Goal: Transaction & Acquisition: Download file/media

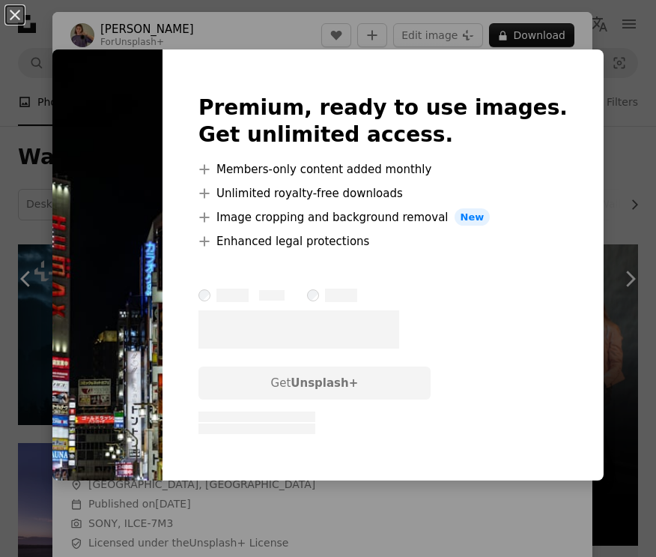
scroll to position [1321, 0]
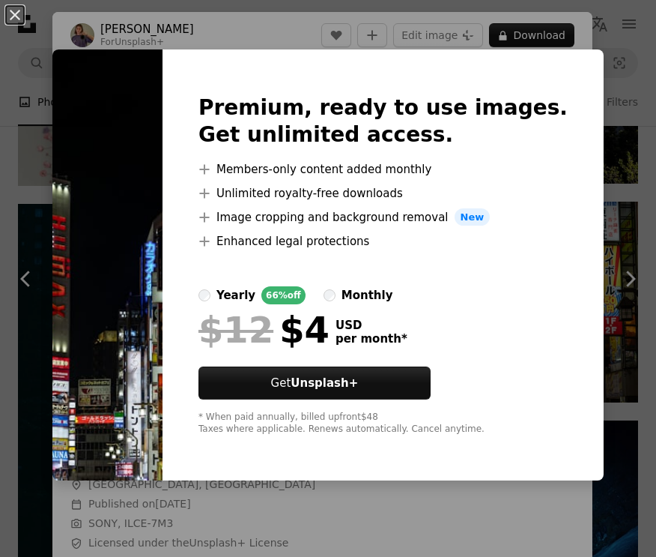
click at [578, 26] on div "An X shape Premium, ready to use images. Get unlimited access. A plus sign Memb…" at bounding box center [328, 278] width 656 height 557
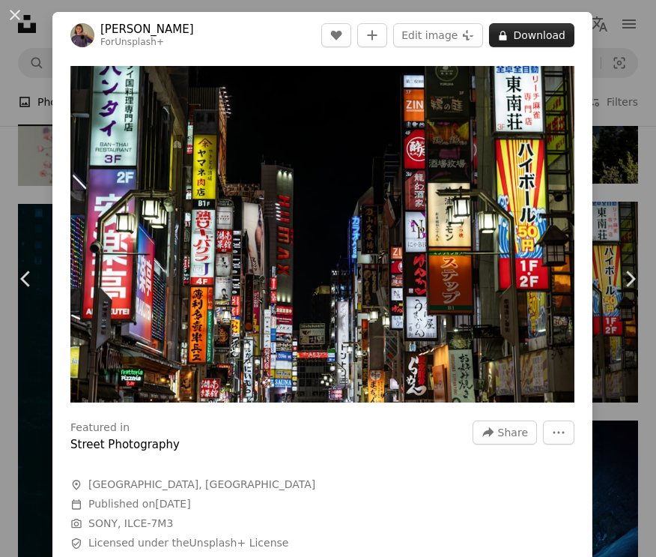
click at [515, 34] on button "A lock Download" at bounding box center [531, 35] width 85 height 24
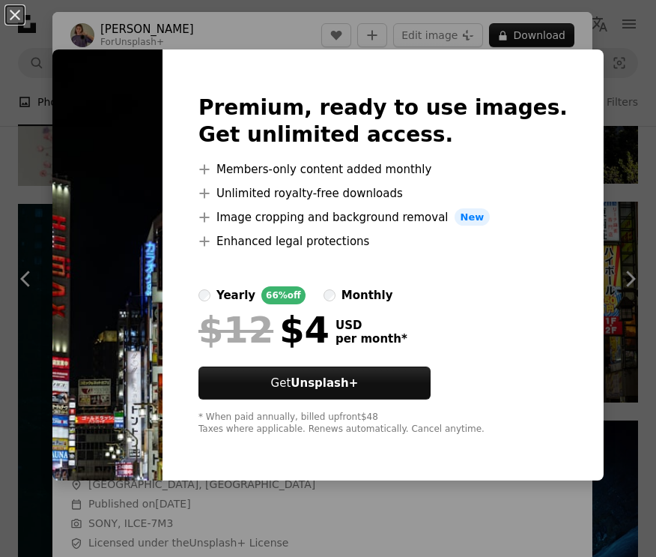
click at [428, 45] on div "An X shape Premium, ready to use images. Get unlimited access. A plus sign Memb…" at bounding box center [328, 278] width 656 height 557
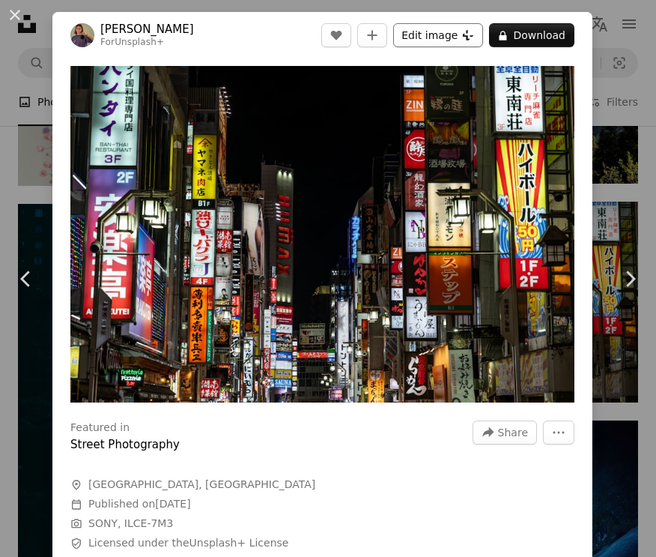
click at [434, 36] on button "Edit image Plus sign for Unsplash+" at bounding box center [438, 35] width 90 height 24
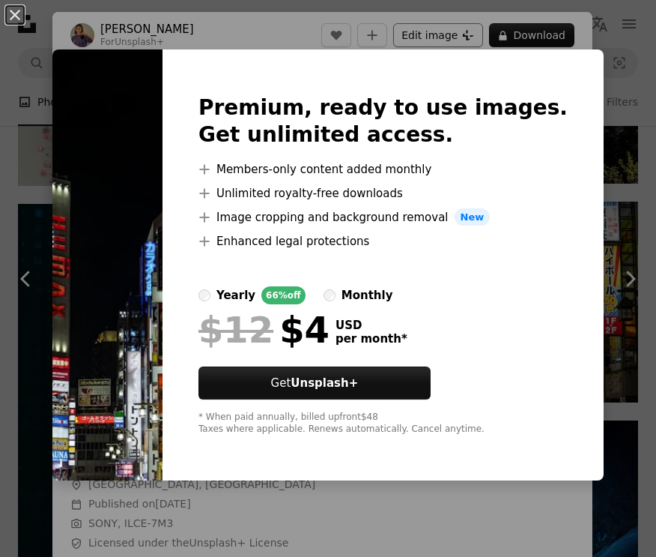
click at [434, 36] on div "An X shape Premium, ready to use images. Get unlimited access. A plus sign Memb…" at bounding box center [328, 278] width 656 height 557
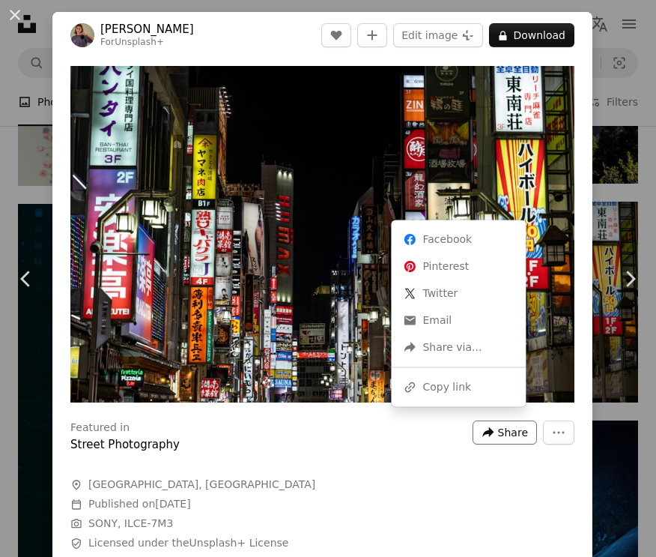
click at [498, 421] on span "Share" at bounding box center [513, 432] width 30 height 22
click at [551, 431] on dialog "An X shape Chevron left Chevron right [PERSON_NAME] For Unsplash+ A heart A plu…" at bounding box center [328, 278] width 656 height 557
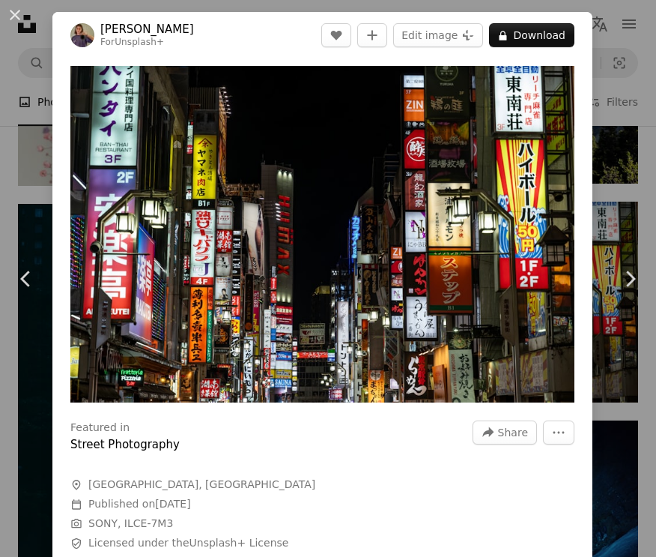
click at [621, 452] on div "An X shape Chevron left Chevron right [PERSON_NAME] For Unsplash+ A heart A plu…" at bounding box center [328, 278] width 656 height 557
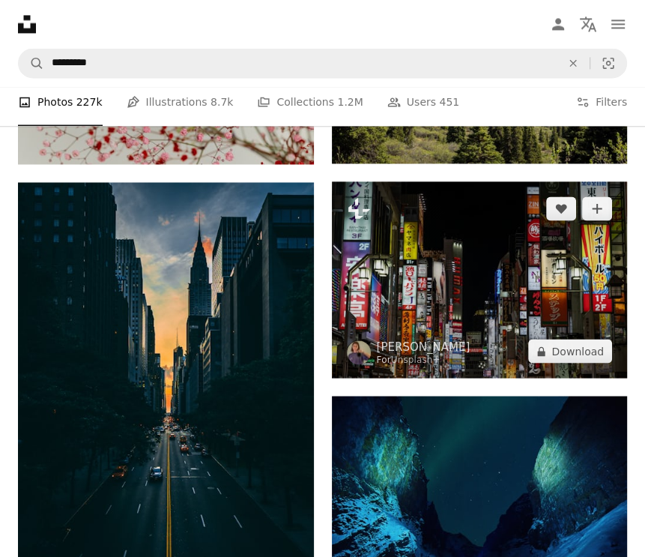
click at [452, 323] on img at bounding box center [480, 279] width 296 height 197
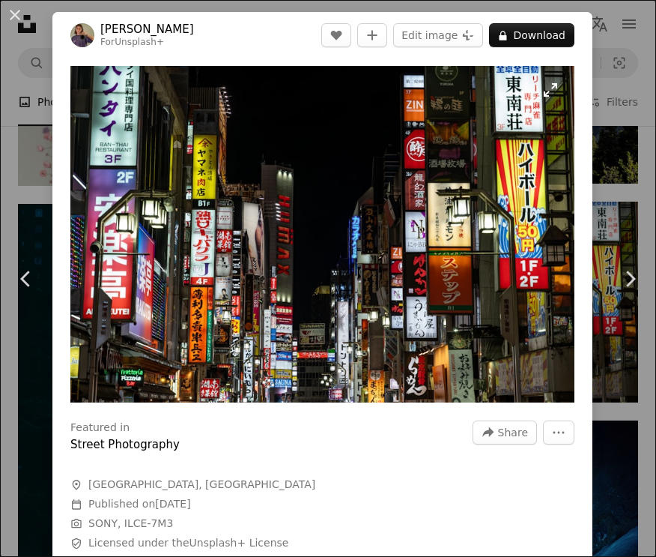
click at [542, 88] on img "Zoom in on this image" at bounding box center [322, 234] width 504 height 336
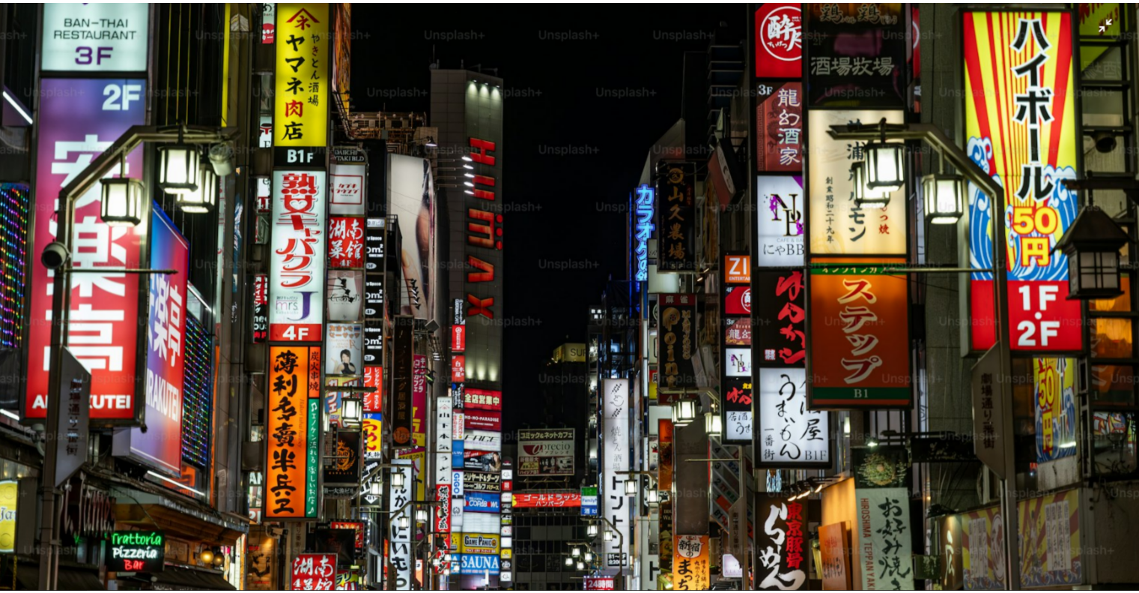
scroll to position [1321, 0]
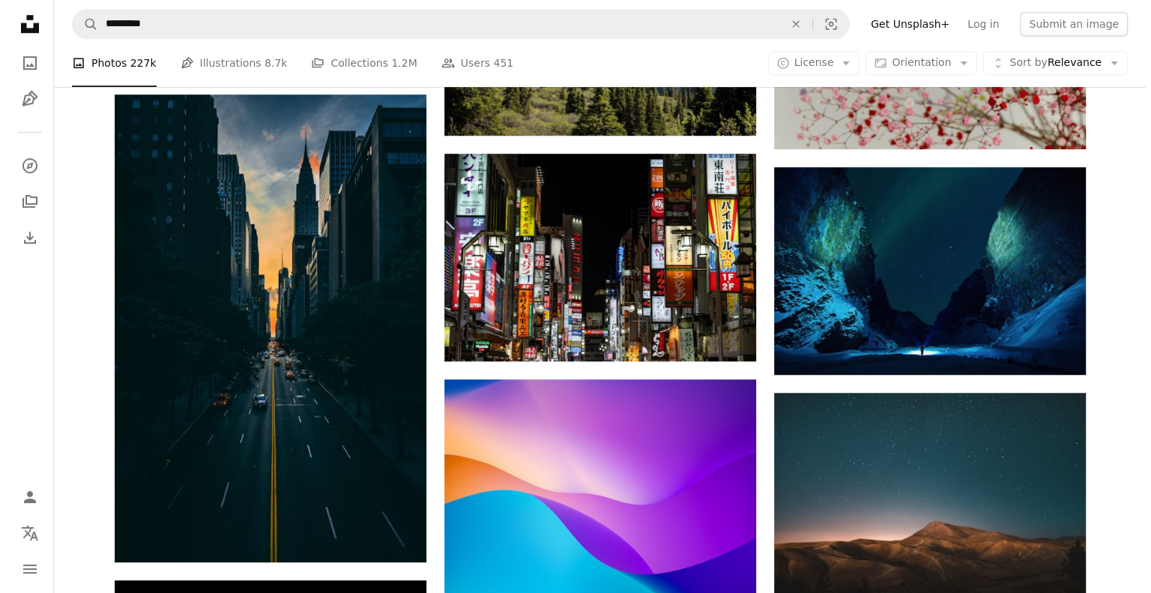
scroll to position [944, 0]
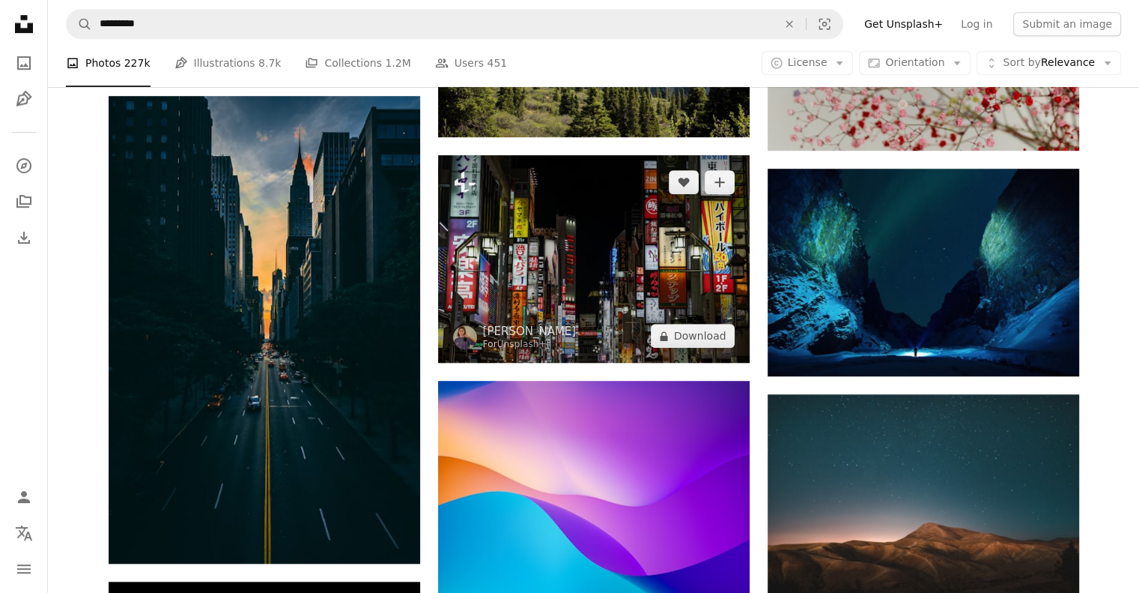
click at [542, 267] on img at bounding box center [594, 258] width 312 height 207
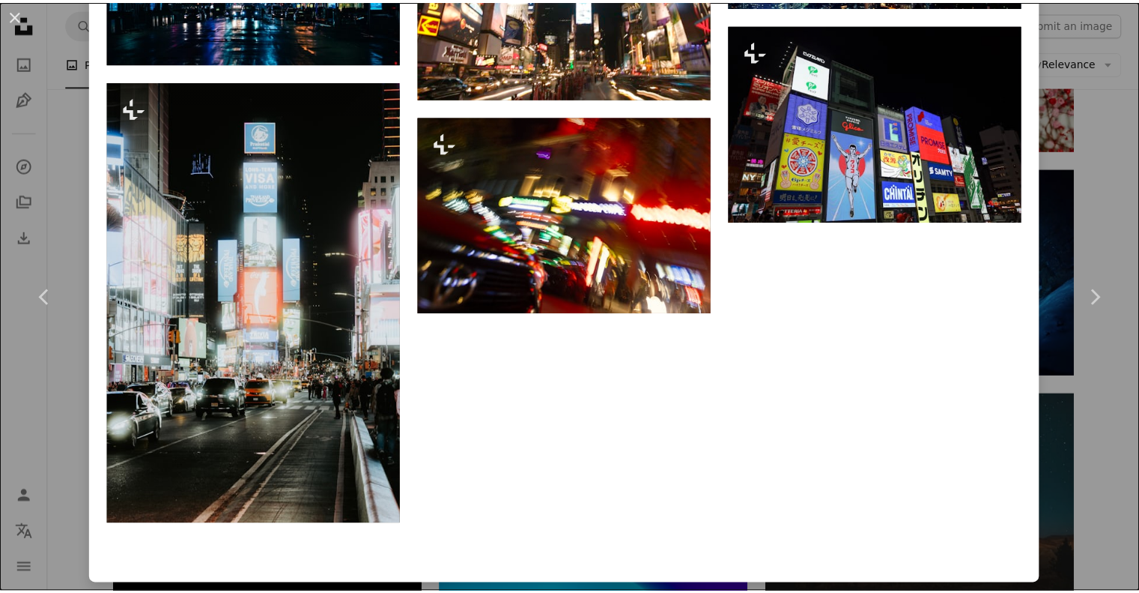
scroll to position [2890, 0]
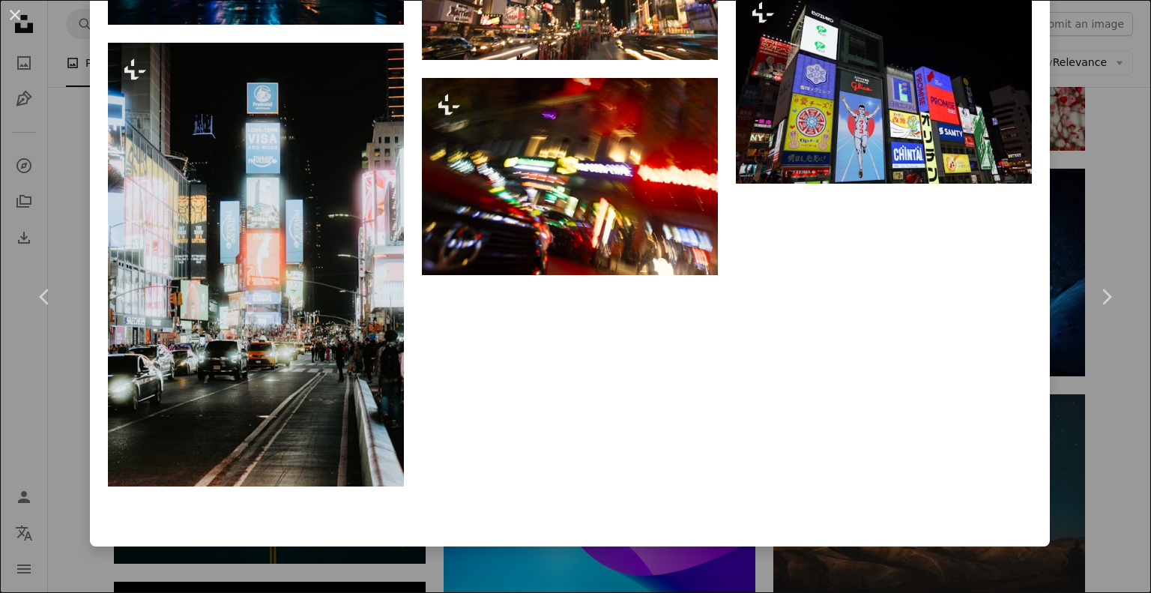
click at [579, 556] on div "An X shape Chevron left Chevron right [PERSON_NAME] For Unsplash+ A heart A plu…" at bounding box center [575, 296] width 1151 height 593
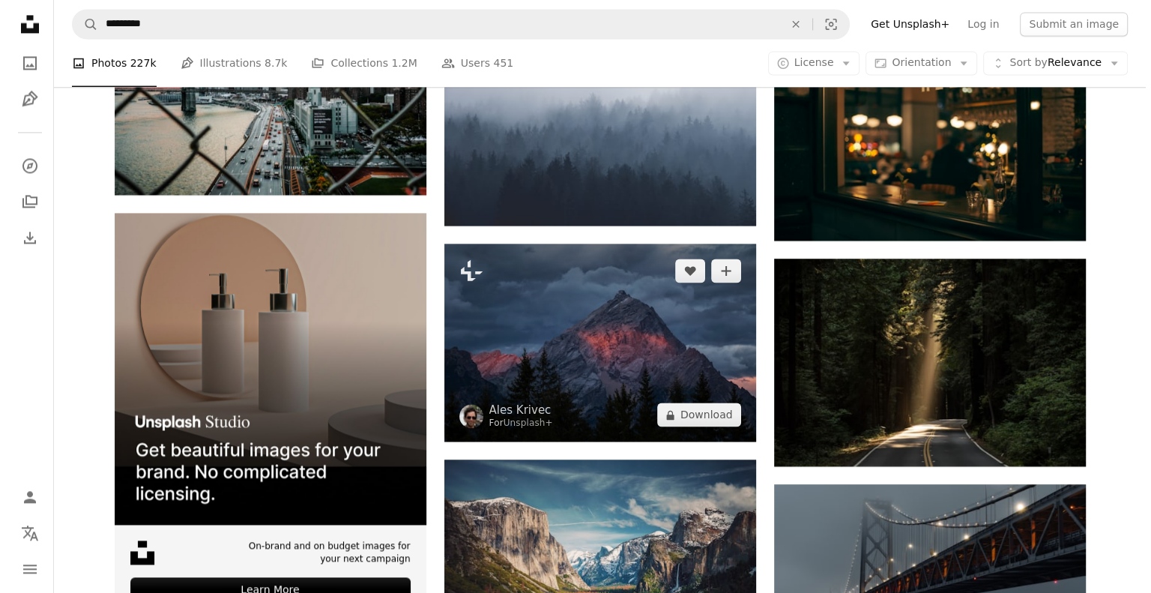
scroll to position [2175, 0]
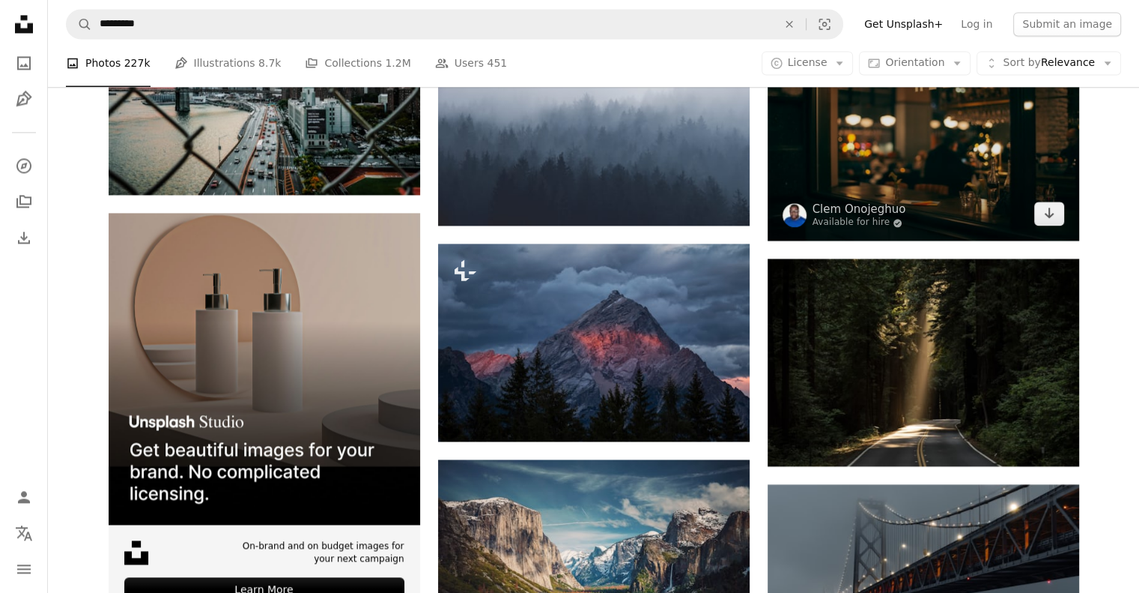
click at [655, 159] on img at bounding box center [924, 136] width 312 height 207
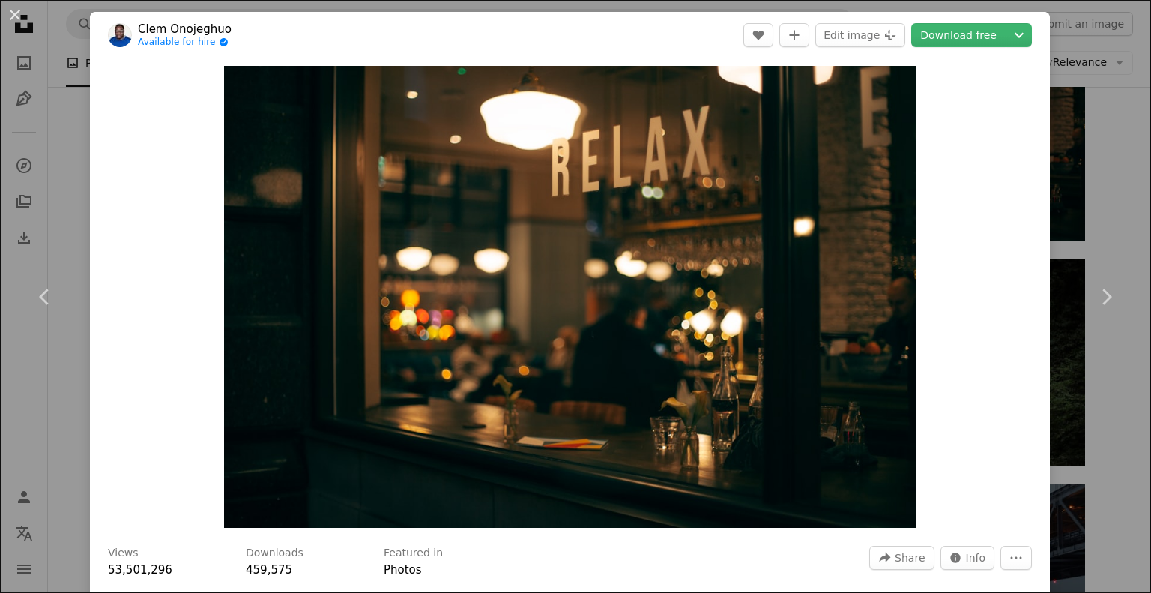
click at [655, 48] on header "[PERSON_NAME] Onojeghuo Available for hire A checkmark inside of a circle A hea…" at bounding box center [570, 35] width 960 height 46
click at [655, 42] on link "Download free" at bounding box center [958, 35] width 94 height 24
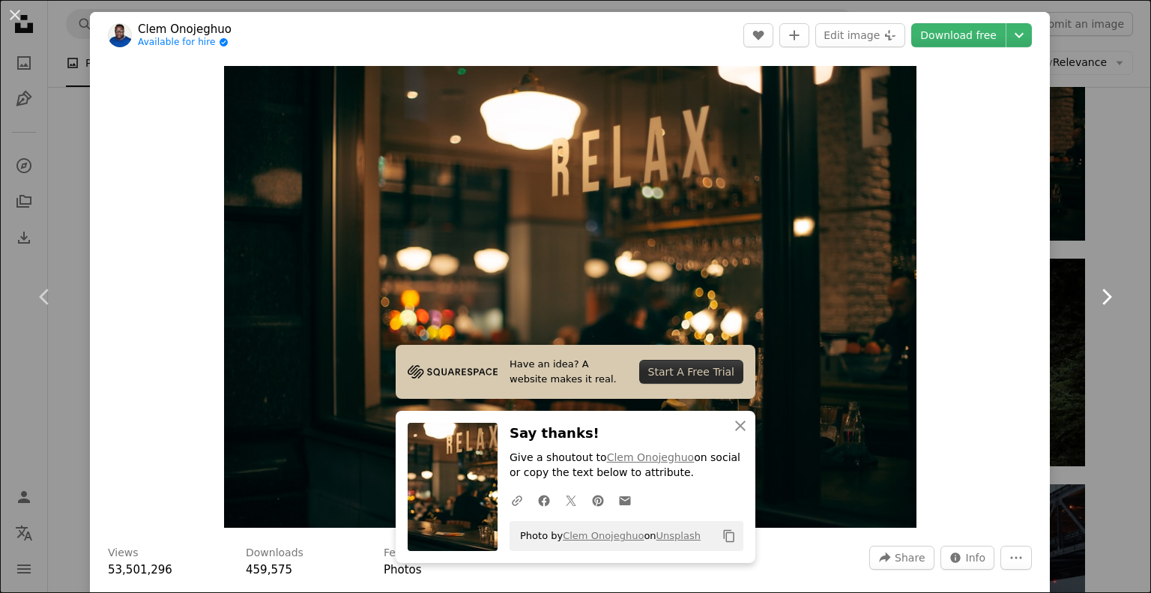
click at [655, 317] on link "Chevron right" at bounding box center [1106, 297] width 90 height 144
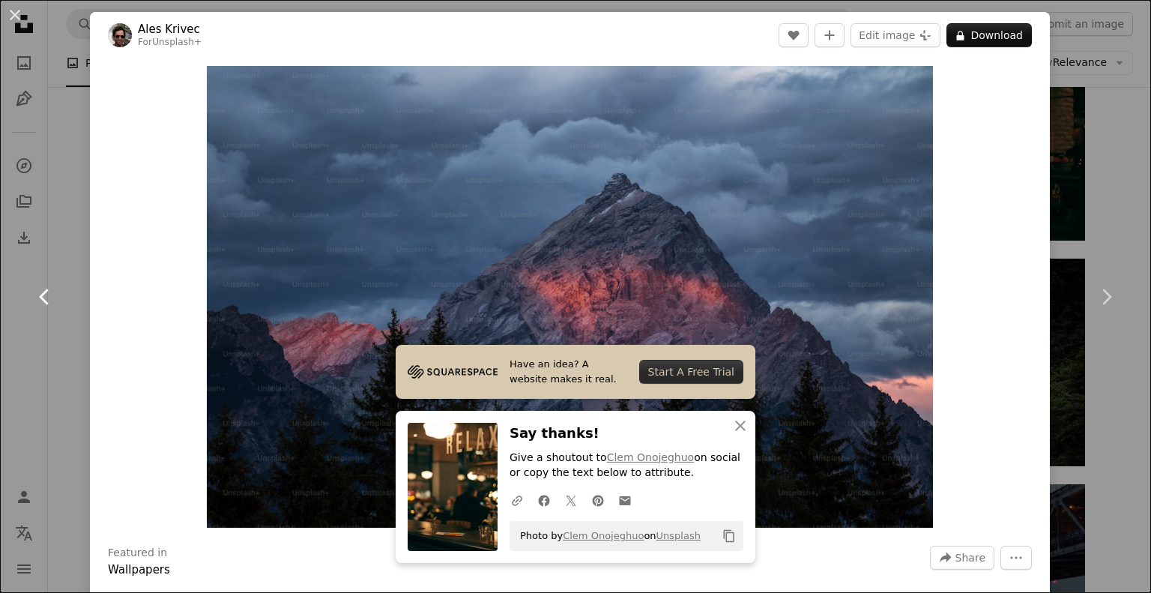
click at [49, 312] on link "Chevron left" at bounding box center [45, 297] width 90 height 144
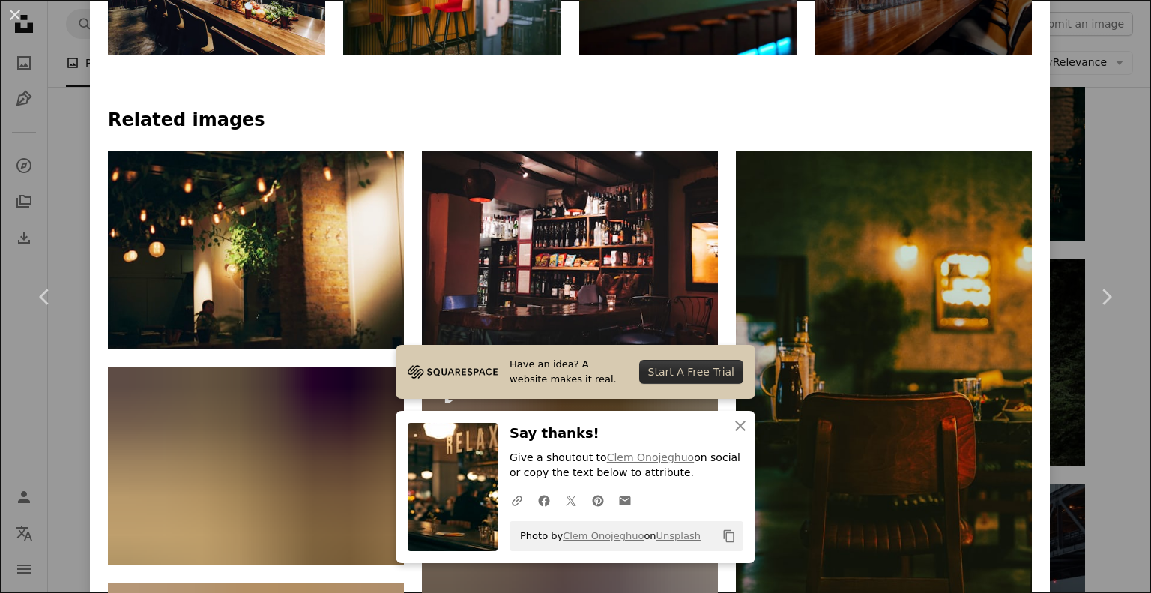
scroll to position [1145, 0]
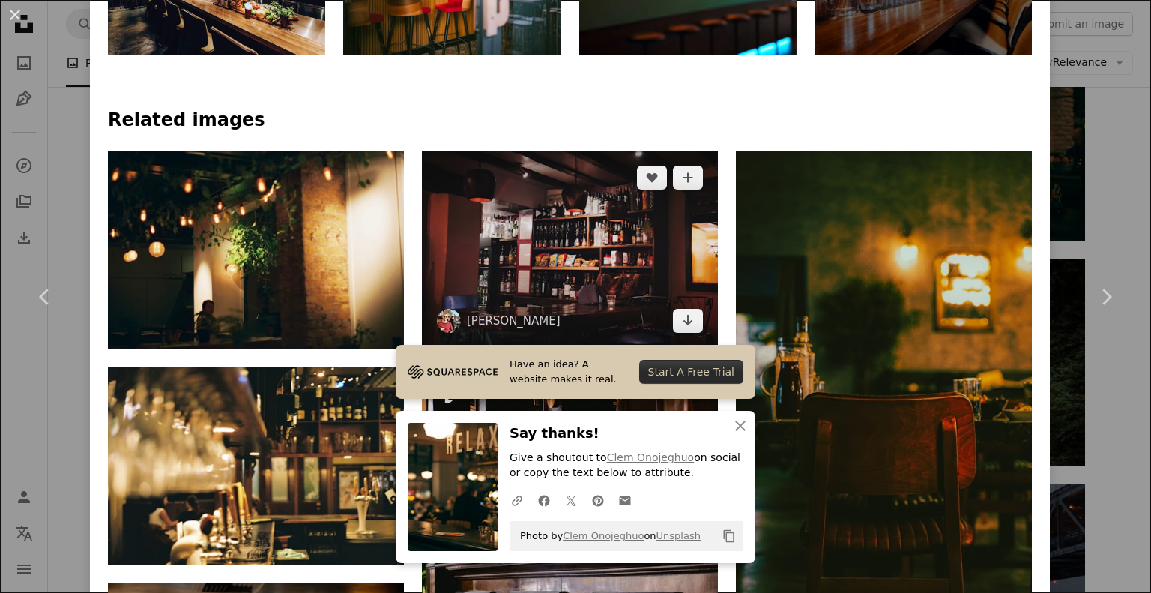
click at [563, 260] on img at bounding box center [570, 249] width 296 height 197
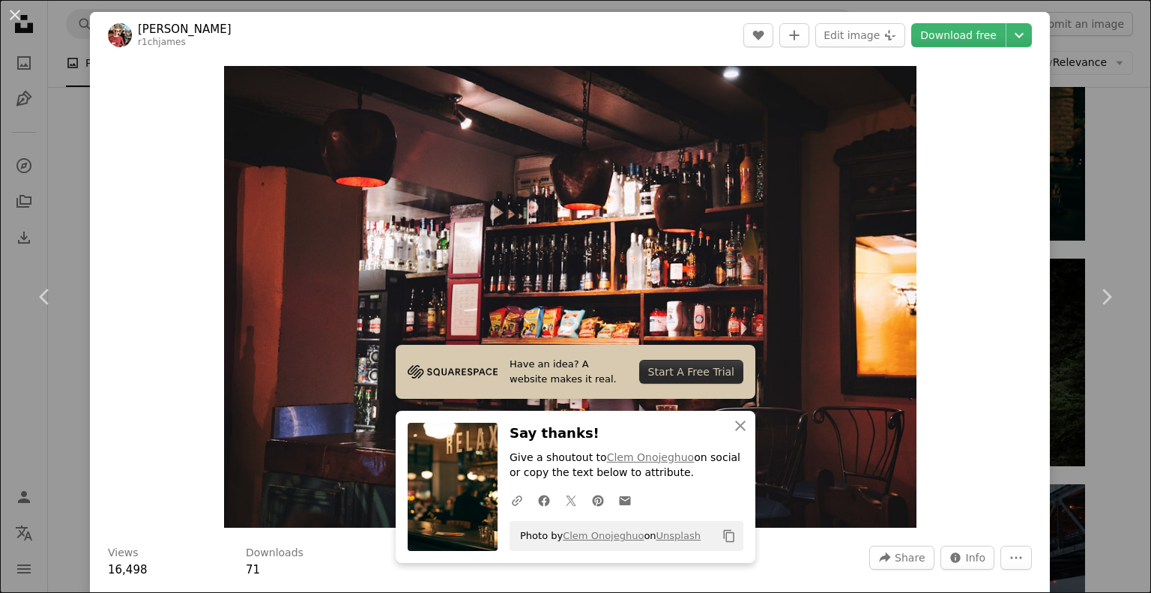
click at [83, 184] on div "An X shape Chevron left Chevron right [PERSON_NAME] r1chjames A heart A plus si…" at bounding box center [575, 296] width 1151 height 593
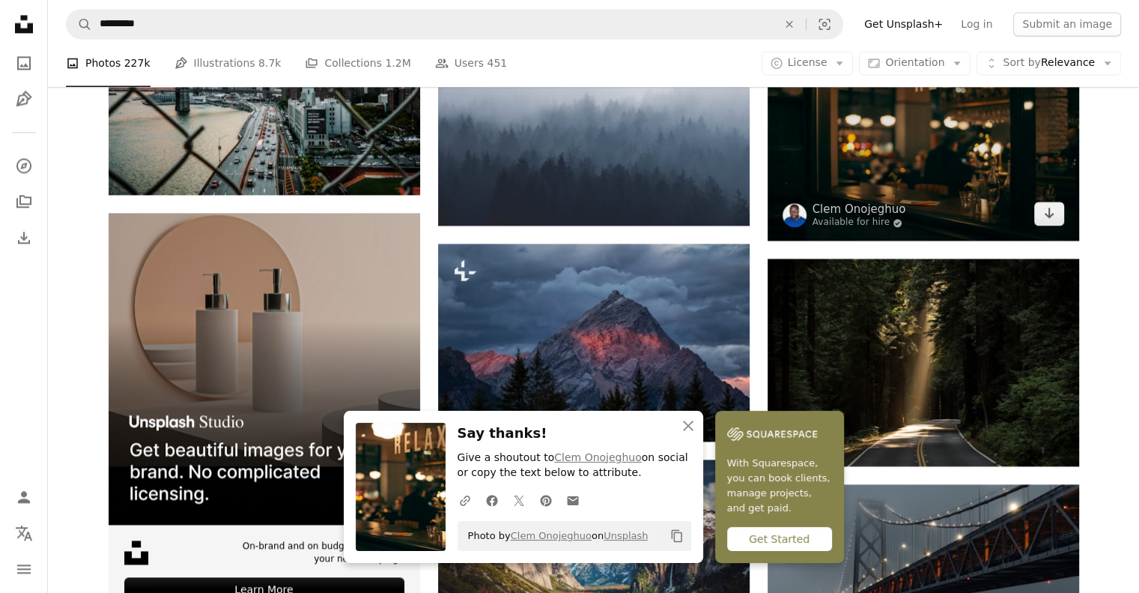
click at [655, 124] on img at bounding box center [924, 136] width 312 height 207
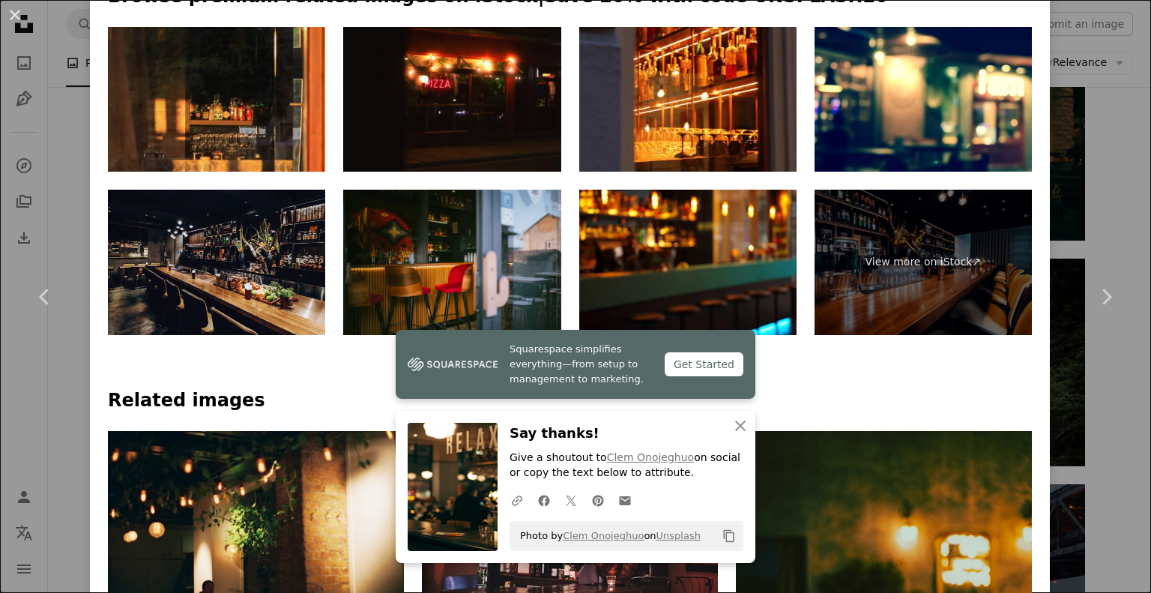
scroll to position [848, 0]
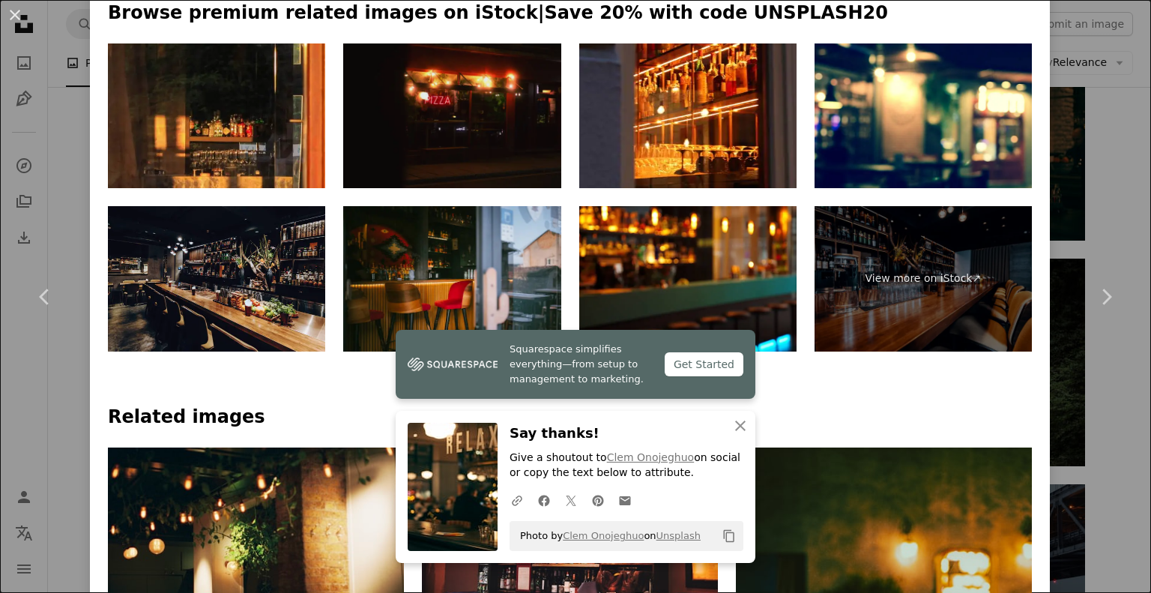
click at [437, 128] on img at bounding box center [451, 115] width 217 height 145
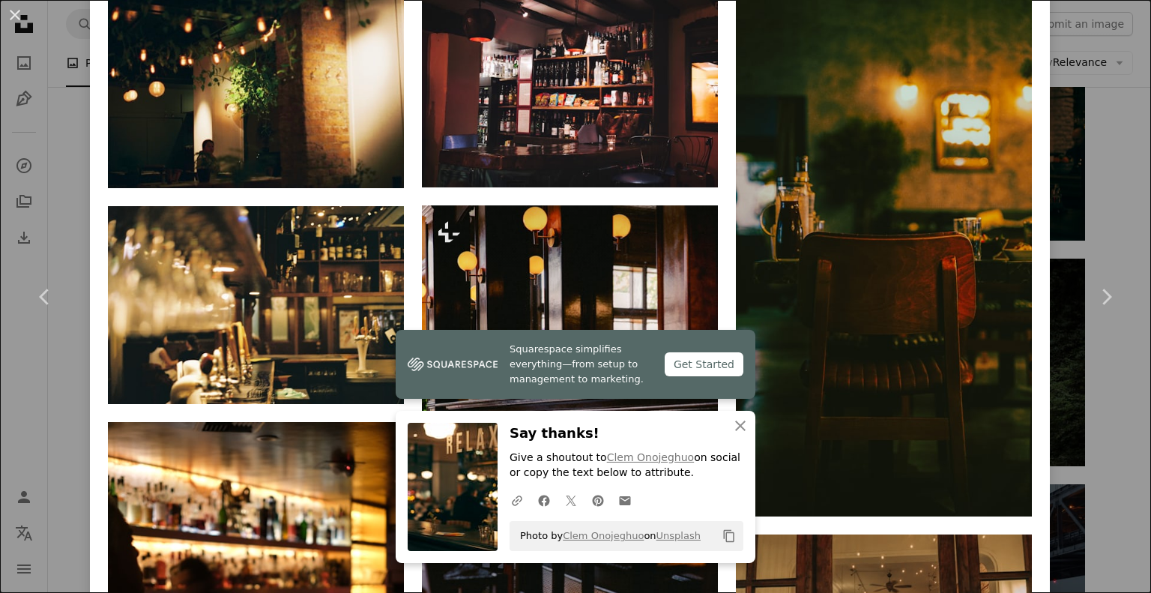
scroll to position [1278, 0]
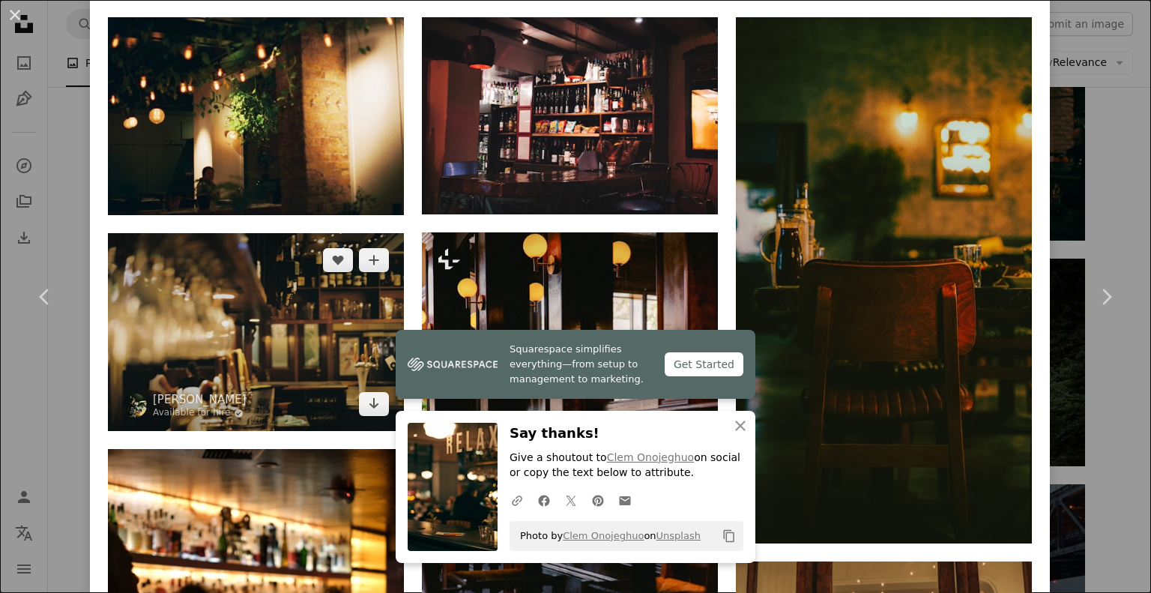
click at [316, 351] on img at bounding box center [256, 332] width 296 height 198
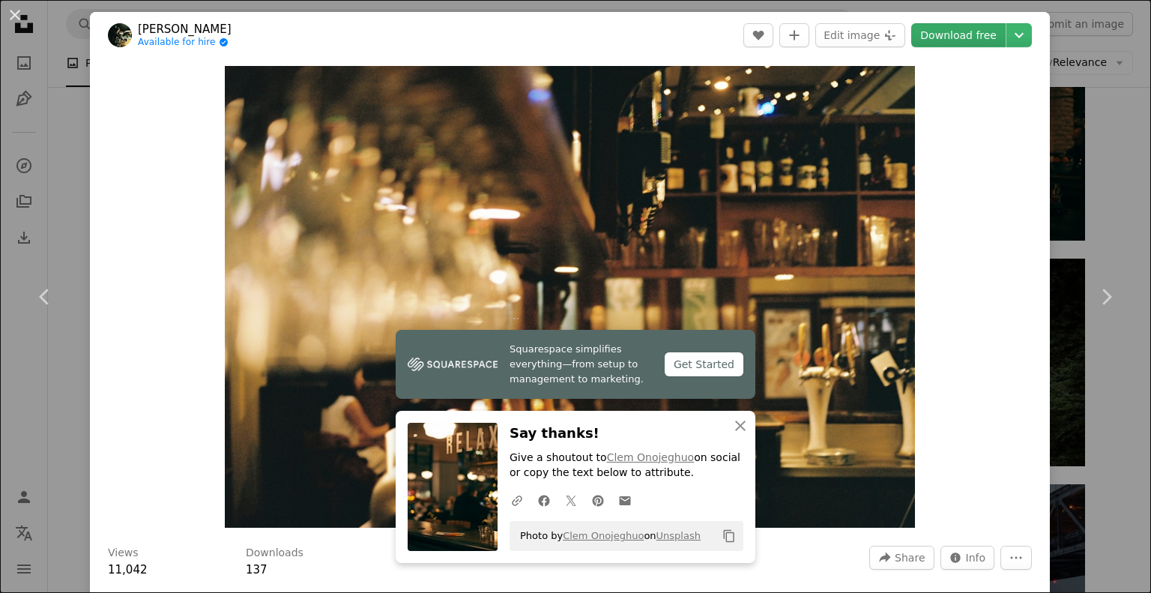
click at [655, 32] on link "Download free" at bounding box center [958, 35] width 94 height 24
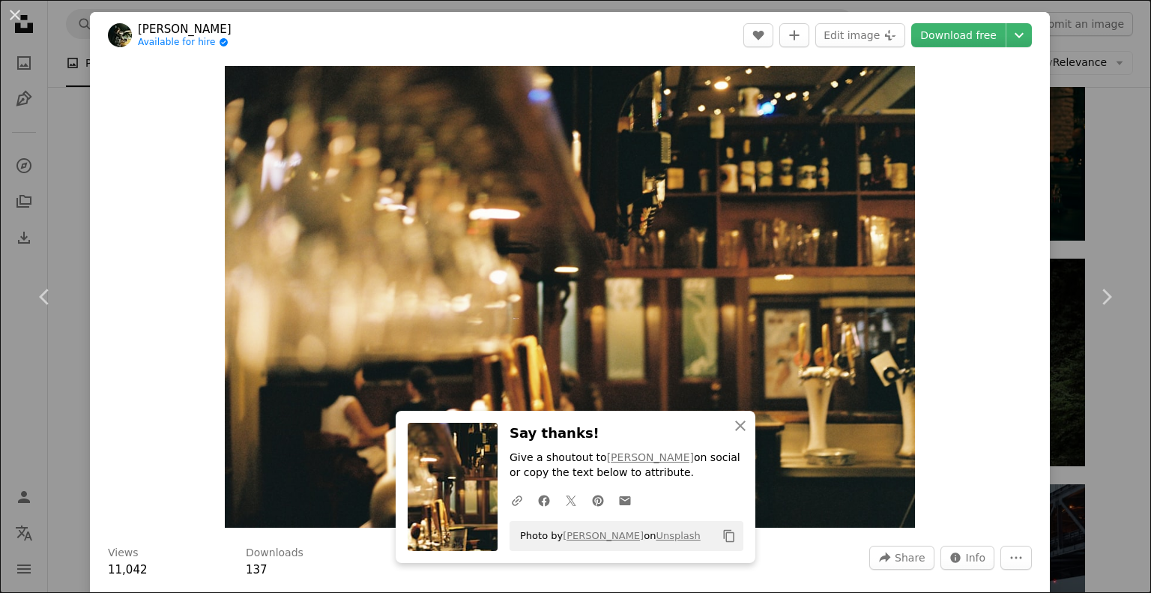
click at [655, 160] on div "An X shape Chevron left Chevron right [PERSON_NAME] Available for hire A checkm…" at bounding box center [575, 296] width 1151 height 593
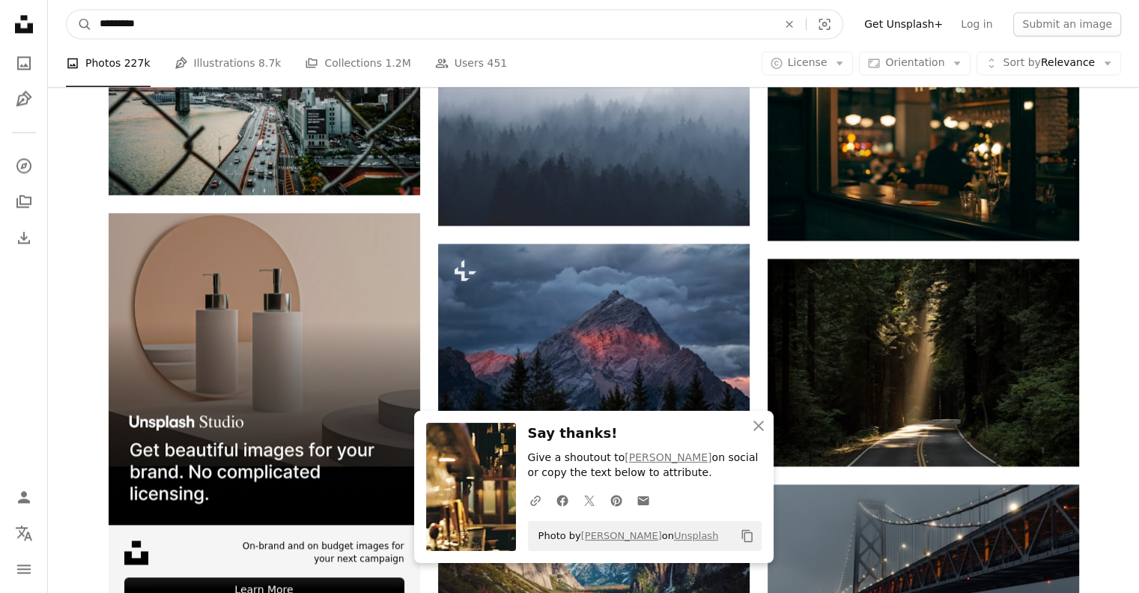
click at [584, 17] on input "*********" at bounding box center [432, 24] width 681 height 28
type input "**********"
click button "A magnifying glass" at bounding box center [79, 24] width 25 height 28
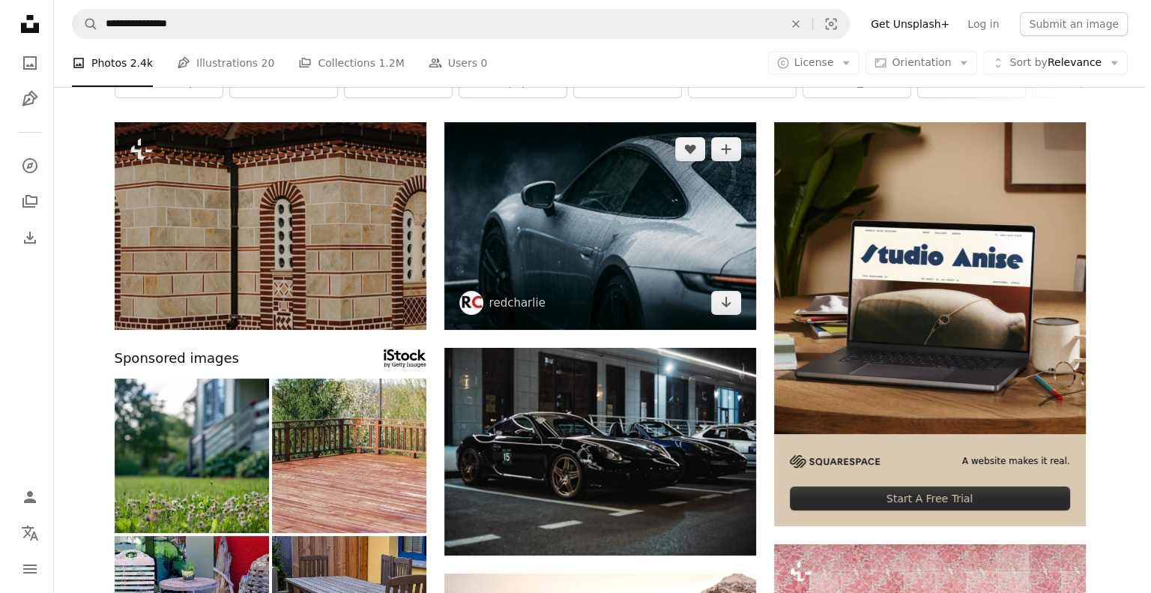
scroll to position [61, 0]
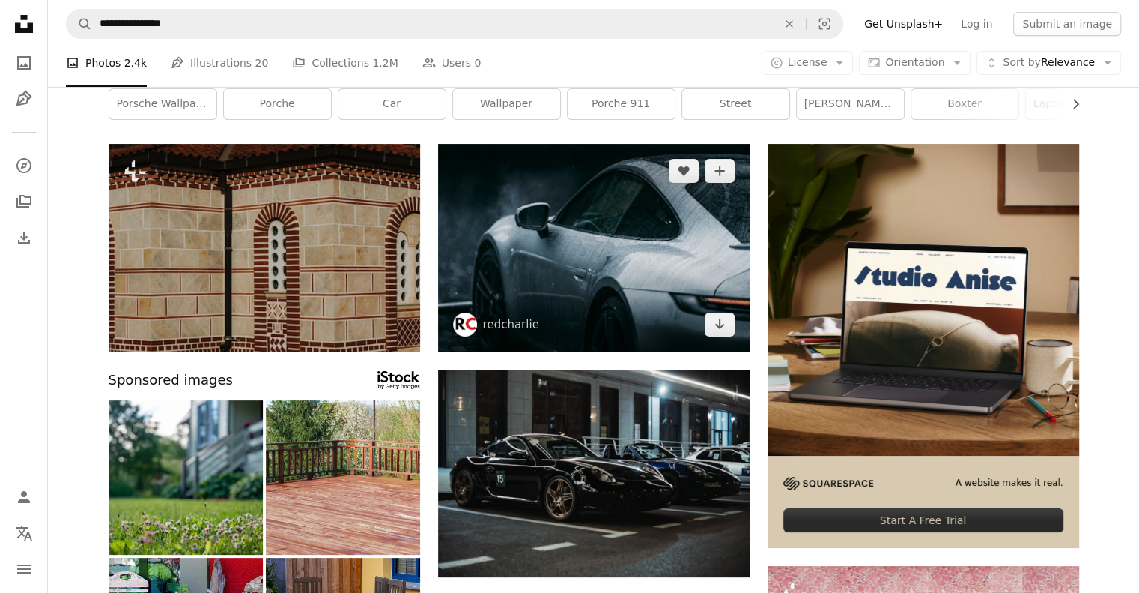
click at [655, 314] on img at bounding box center [594, 247] width 312 height 207
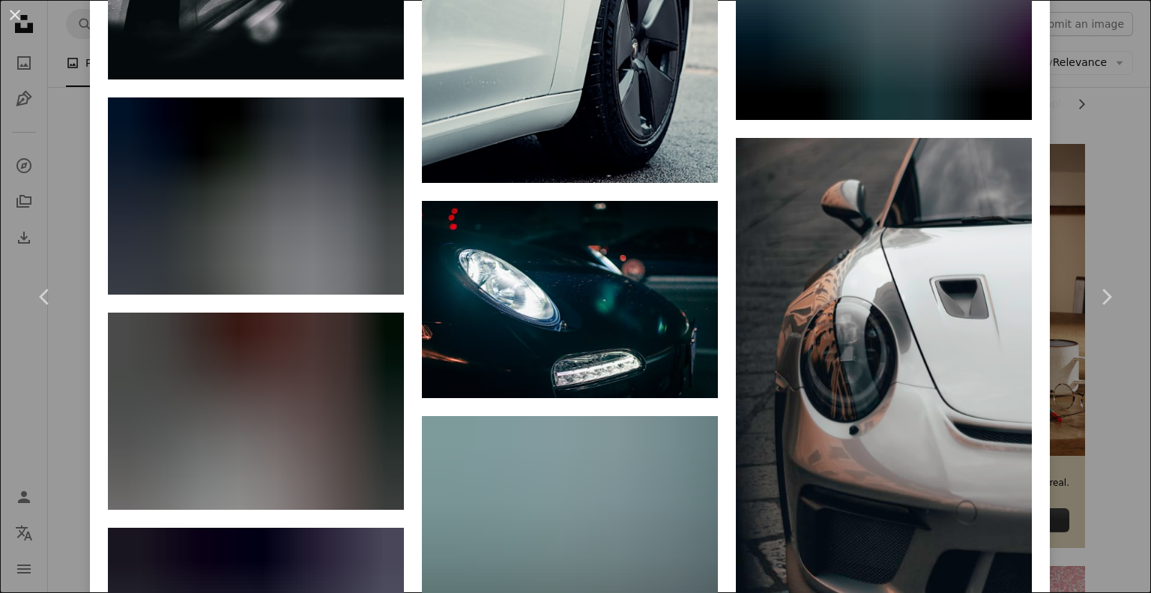
scroll to position [6352, 0]
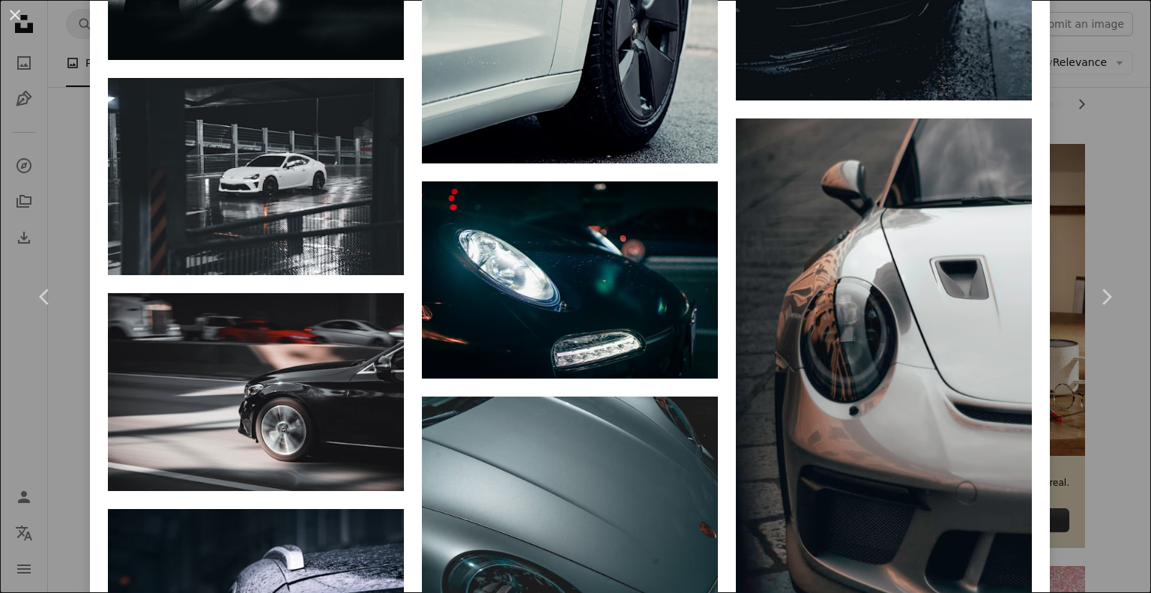
click at [655, 160] on div "An X shape Chevron left Chevron right redcharlie redcharlie A heart A plus sign…" at bounding box center [575, 296] width 1151 height 593
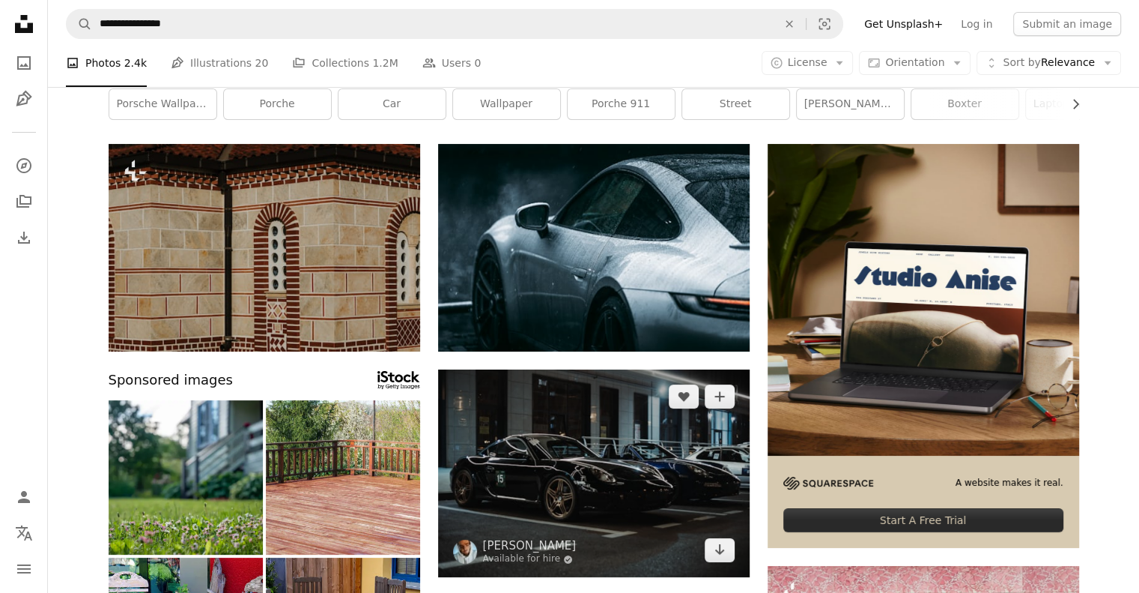
click at [549, 451] on img at bounding box center [594, 472] width 312 height 207
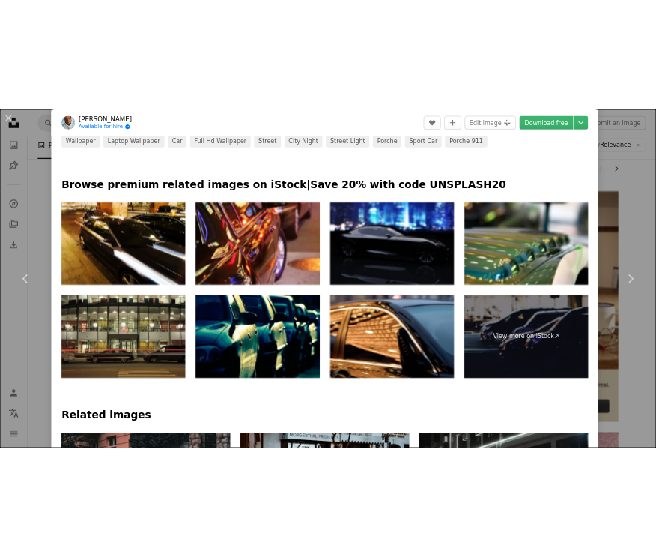
scroll to position [641, 0]
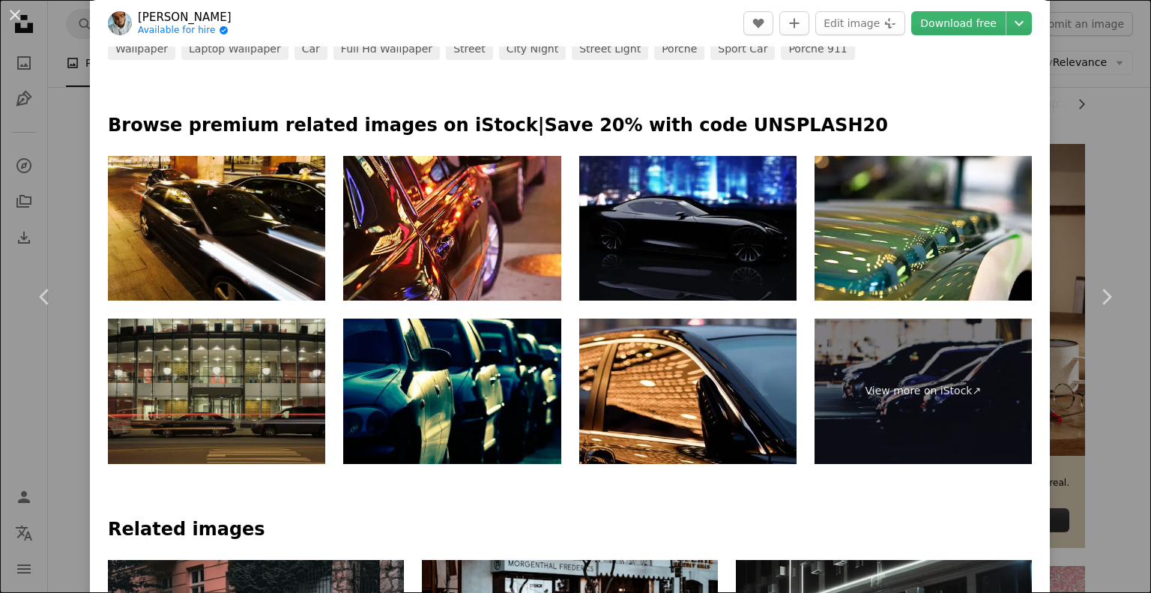
click at [219, 428] on img at bounding box center [216, 390] width 217 height 145
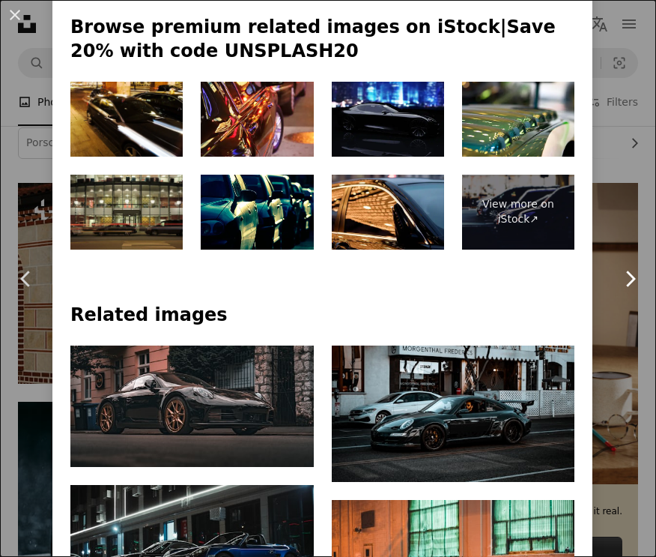
click at [604, 228] on link "Chevron right" at bounding box center [630, 279] width 52 height 144
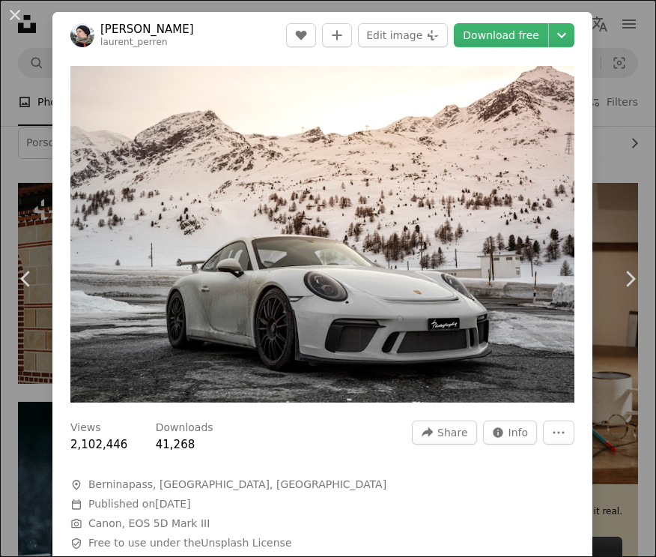
click at [608, 118] on div "An X shape Chevron left Chevron right [PERSON_NAME] laurent_perren A heart A pl…" at bounding box center [328, 278] width 656 height 557
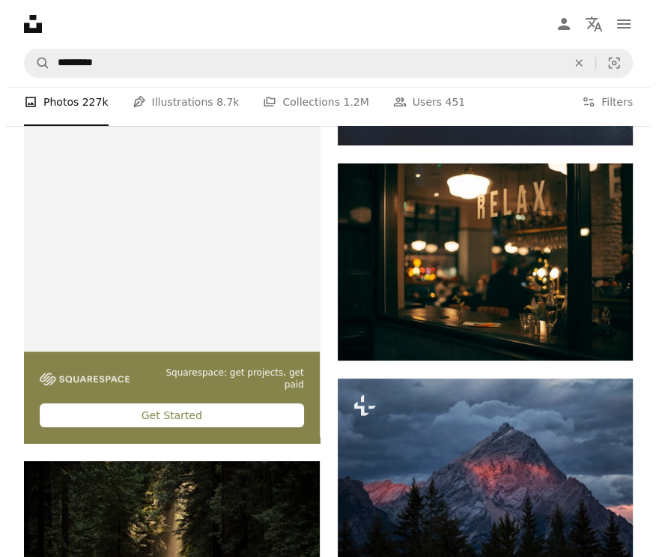
scroll to position [3186, 0]
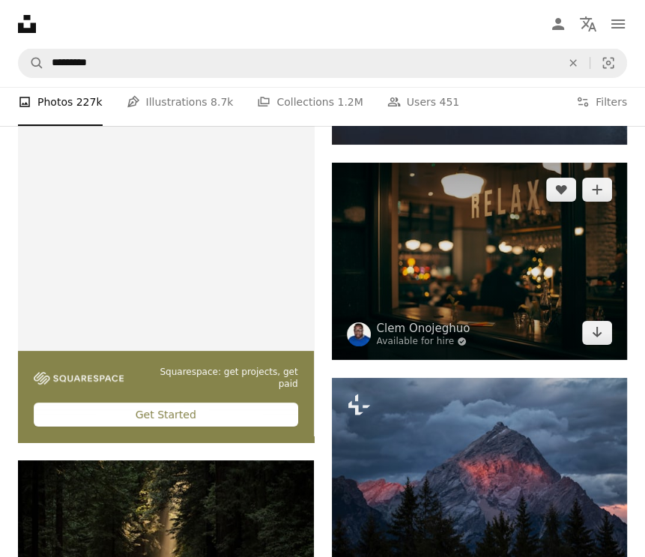
click at [426, 310] on img at bounding box center [480, 261] width 296 height 197
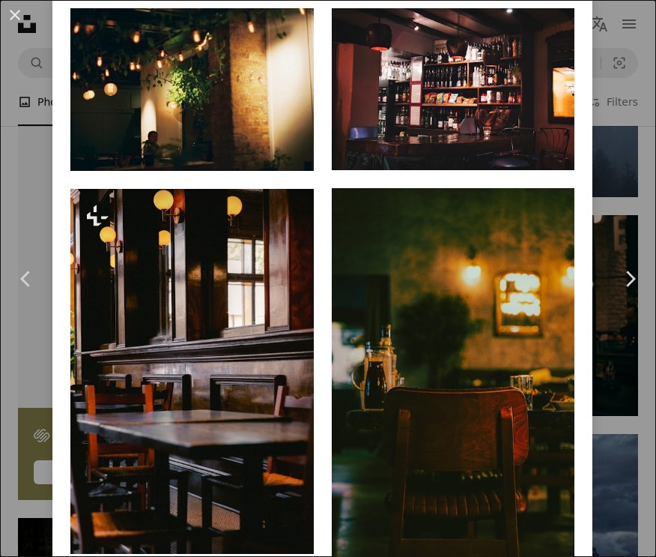
scroll to position [1101, 0]
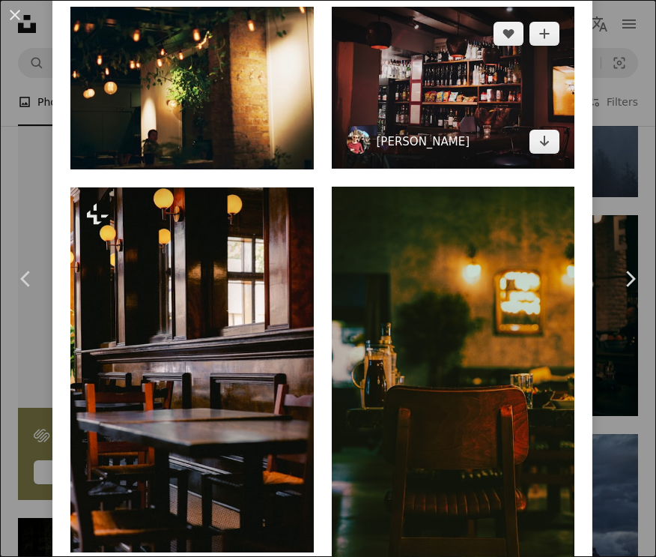
click at [443, 134] on link "[PERSON_NAME]" at bounding box center [424, 141] width 94 height 15
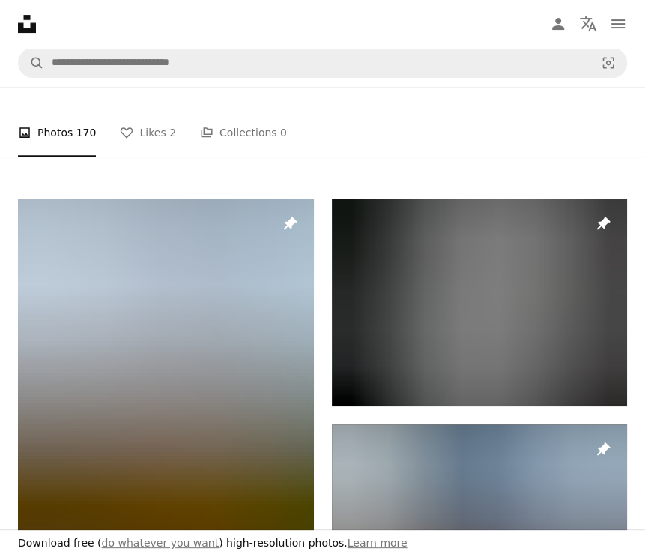
scroll to position [267, 0]
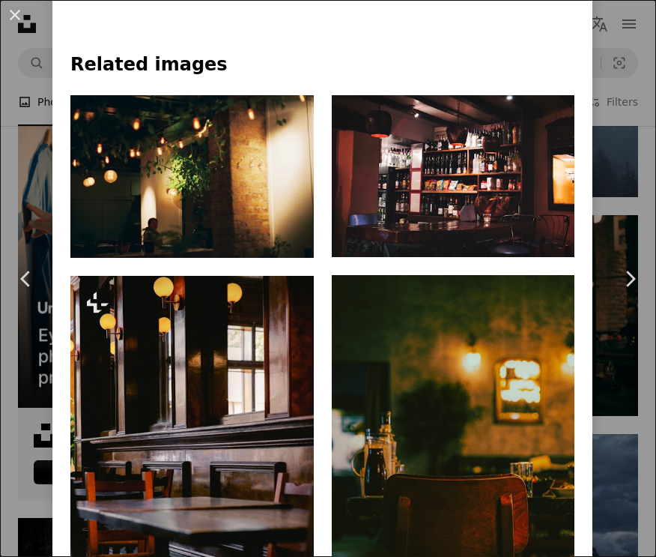
scroll to position [1033, 0]
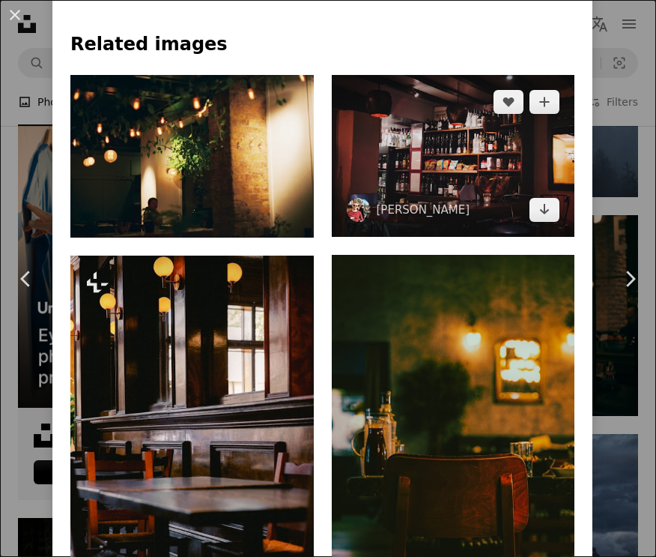
click at [431, 110] on img at bounding box center [453, 156] width 243 height 162
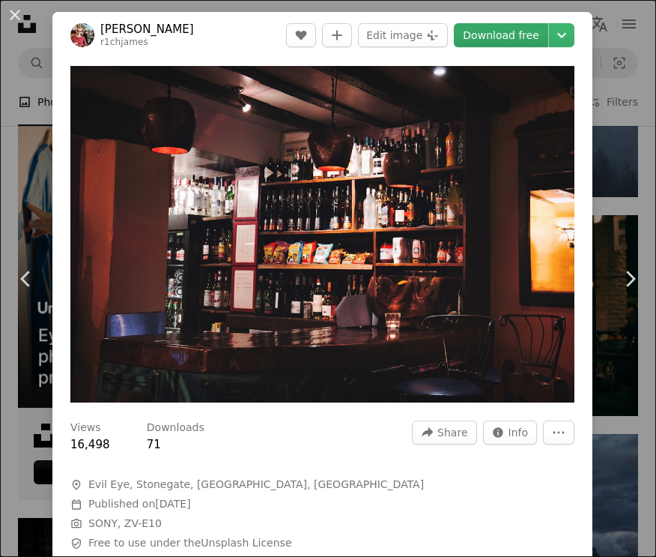
click at [486, 45] on link "Download free" at bounding box center [501, 35] width 94 height 24
